Goal: Transaction & Acquisition: Purchase product/service

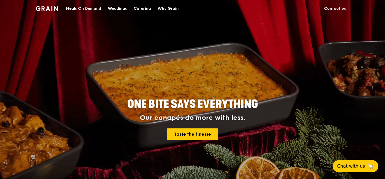
click at [137, 7] on div "Catering" at bounding box center [142, 8] width 17 height 17
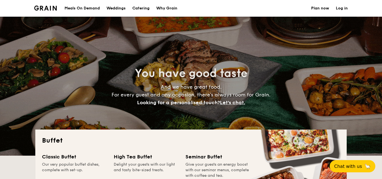
select select
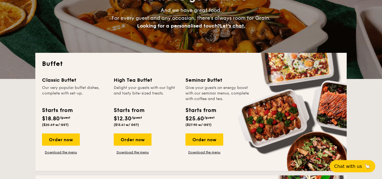
scroll to position [76, 0]
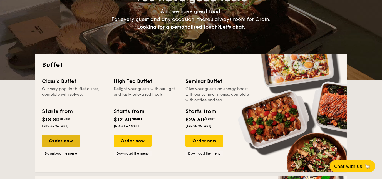
click at [60, 143] on div "Order now" at bounding box center [61, 141] width 38 height 12
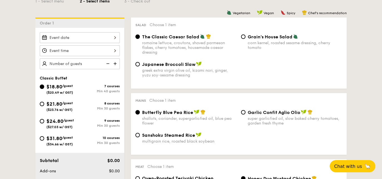
scroll to position [151, 0]
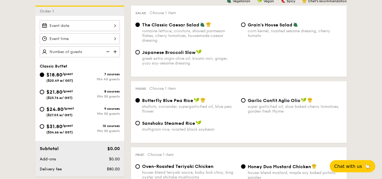
click at [61, 97] on span "($23.76 w/ GST)" at bounding box center [59, 98] width 26 height 4
click at [44, 94] on input "$21.80 /guest ($23.76 w/ GST) 8 courses Min 30 guests" at bounding box center [42, 92] width 4 height 4
radio input "true"
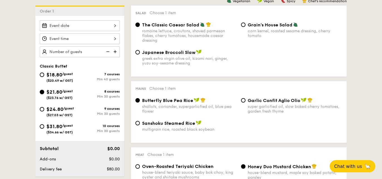
radio input "true"
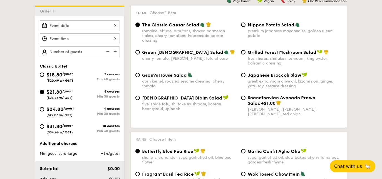
click at [60, 109] on span "$24.80" at bounding box center [54, 109] width 17 height 6
click at [44, 109] on input "$24.80 /guest ($27.03 w/ GST) 9 courses Min 30 guests" at bounding box center [42, 109] width 4 height 4
radio input "true"
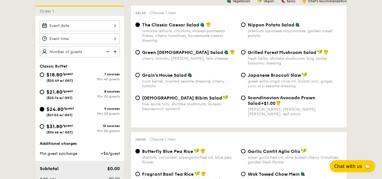
radio input "true"
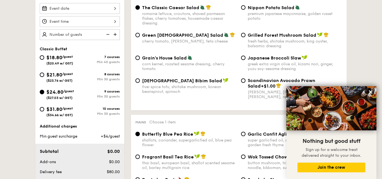
scroll to position [126, 0]
